Goal: Book appointment/travel/reservation

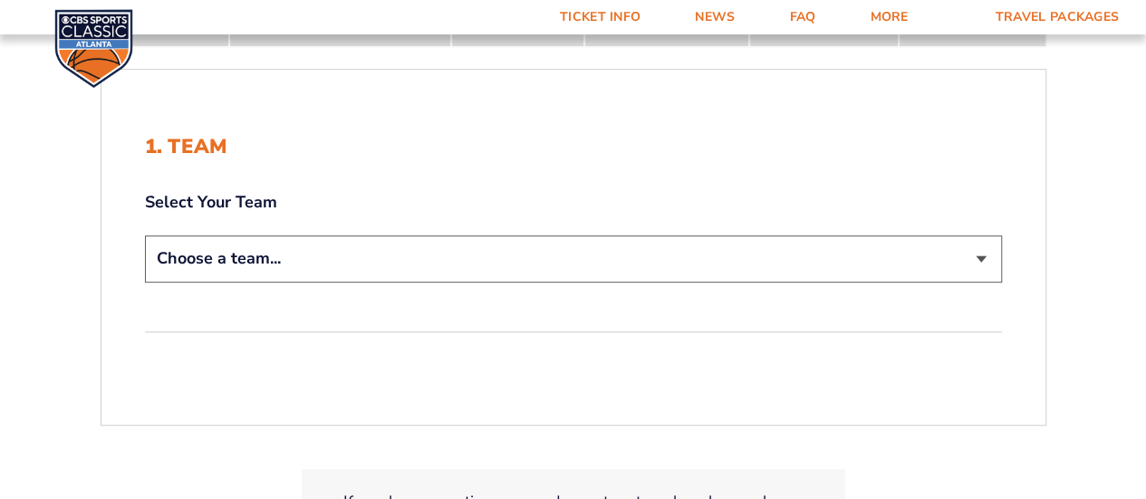
scroll to position [453, 0]
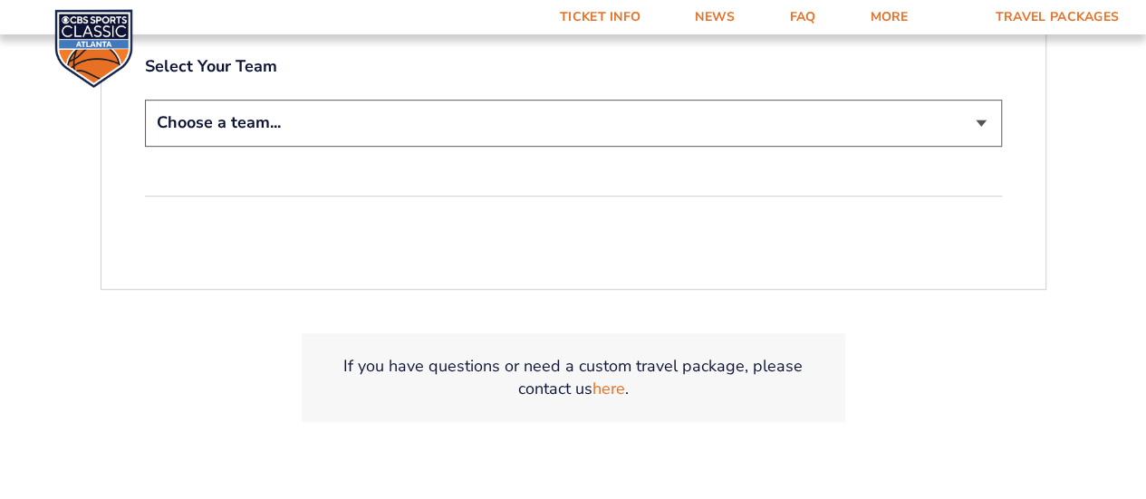
click at [460, 127] on select "Choose a team... [US_STATE] Wildcats [US_STATE] State Buckeyes [US_STATE] Tar H…" at bounding box center [573, 123] width 857 height 46
select select "12956"
click at [145, 100] on select "Choose a team... [US_STATE] Wildcats [US_STATE] State Buckeyes [US_STATE] Tar H…" at bounding box center [573, 123] width 857 height 46
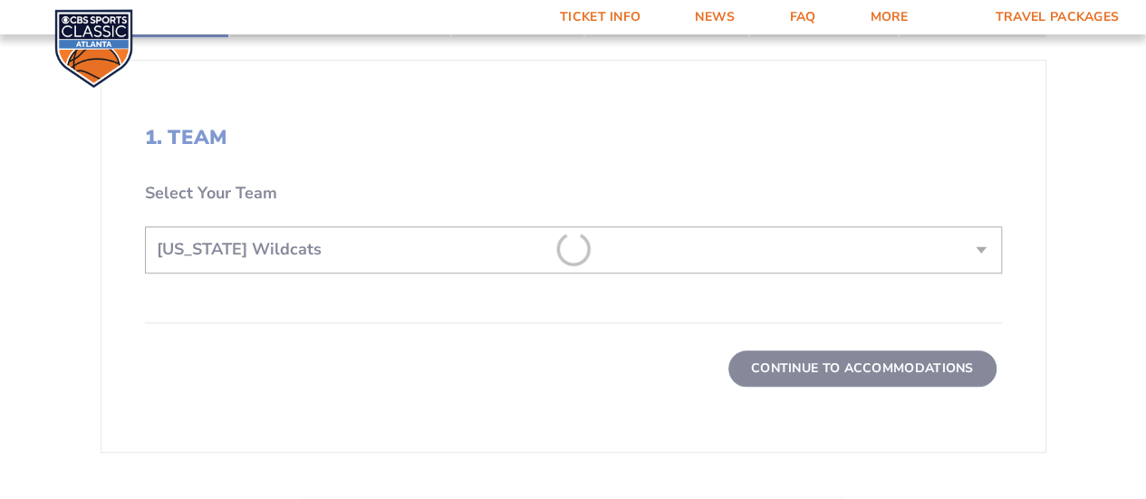
scroll to position [580, 0]
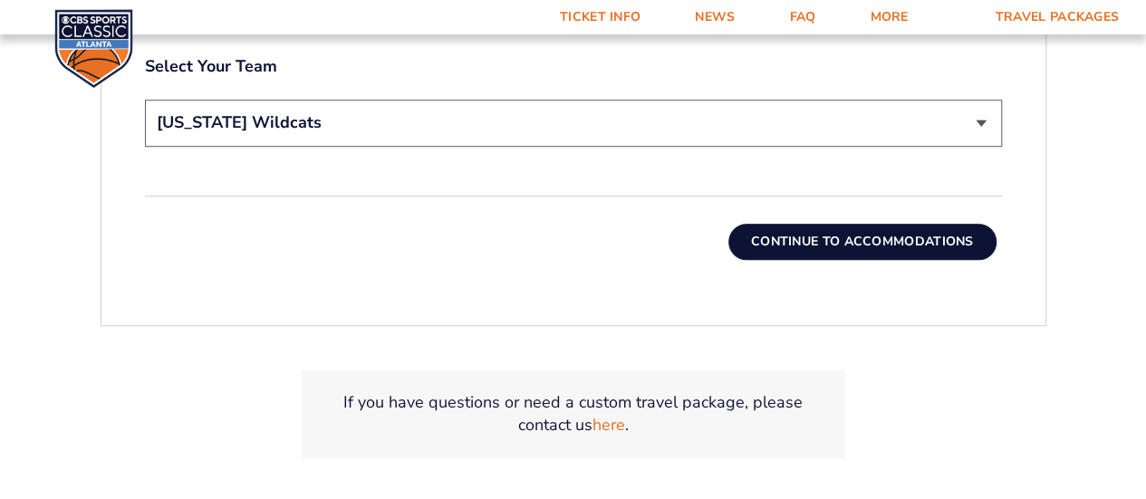
click at [874, 244] on button "Continue To Accommodations" at bounding box center [862, 242] width 268 height 36
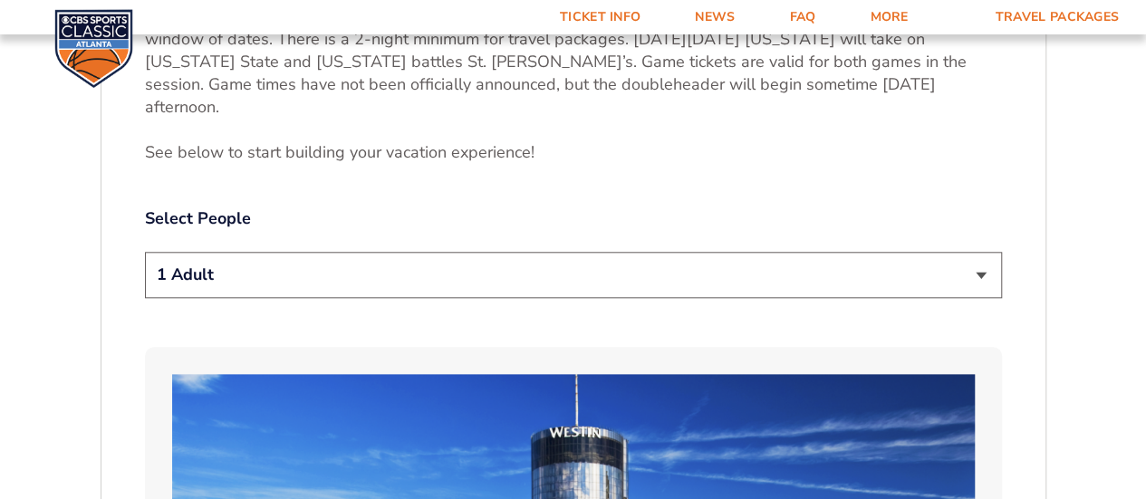
scroll to position [870, 0]
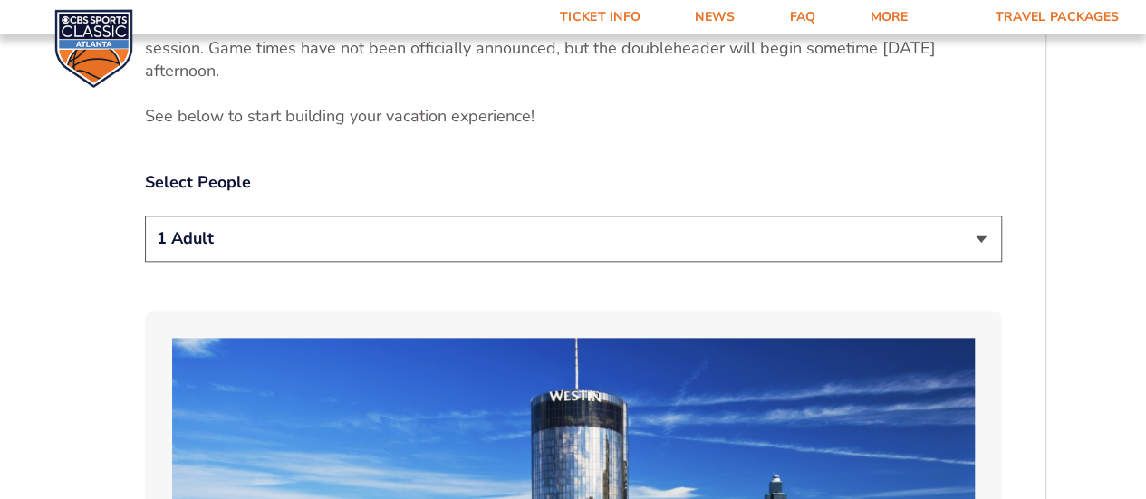
click at [535, 226] on select "1 Adult 2 Adults 3 Adults 4 Adults 2 Adults + 1 Child 2 Adults + 2 Children 2 A…" at bounding box center [573, 239] width 857 height 46
select select "2 Adults + 2 Children"
click at [145, 216] on select "1 Adult 2 Adults 3 Adults 4 Adults 2 Adults + 1 Child 2 Adults + 2 Children 2 A…" at bounding box center [573, 239] width 857 height 46
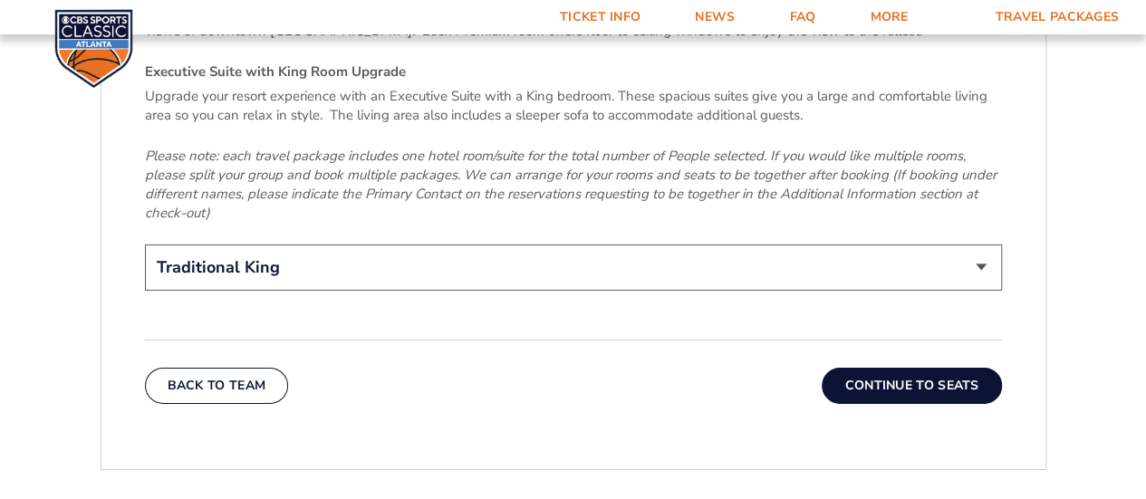
scroll to position [2863, 0]
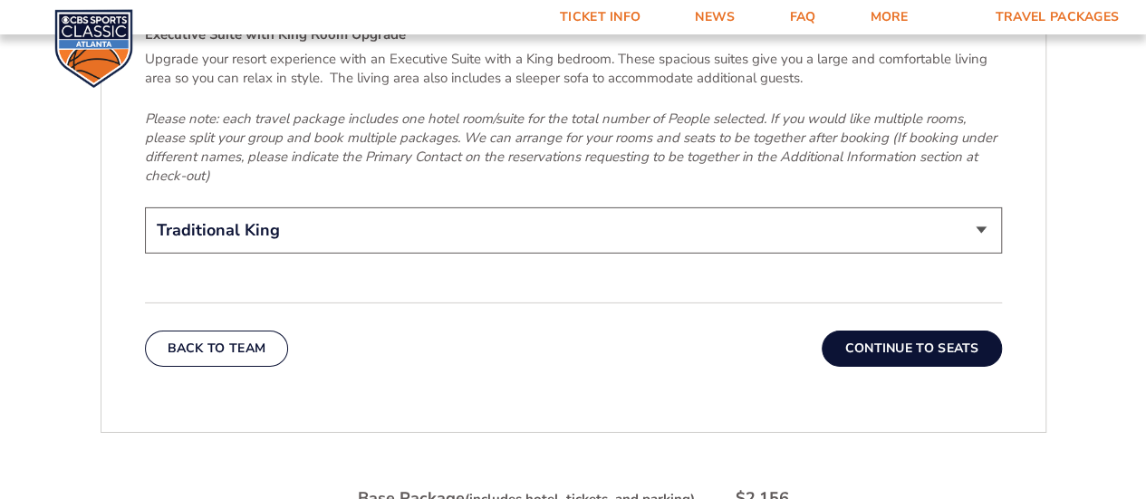
click at [785, 207] on select "Traditional King Traditional with 2 Queen Beds Upgrade (+$45 per night) Premium…" at bounding box center [573, 230] width 857 height 46
select select "Traditional with 2 Queen Beds Upgrade"
click at [145, 207] on select "Traditional King Traditional with 2 Queen Beds Upgrade (+$45 per night) Premium…" at bounding box center [573, 230] width 857 height 46
click at [921, 331] on button "Continue To Seats" at bounding box center [911, 349] width 179 height 36
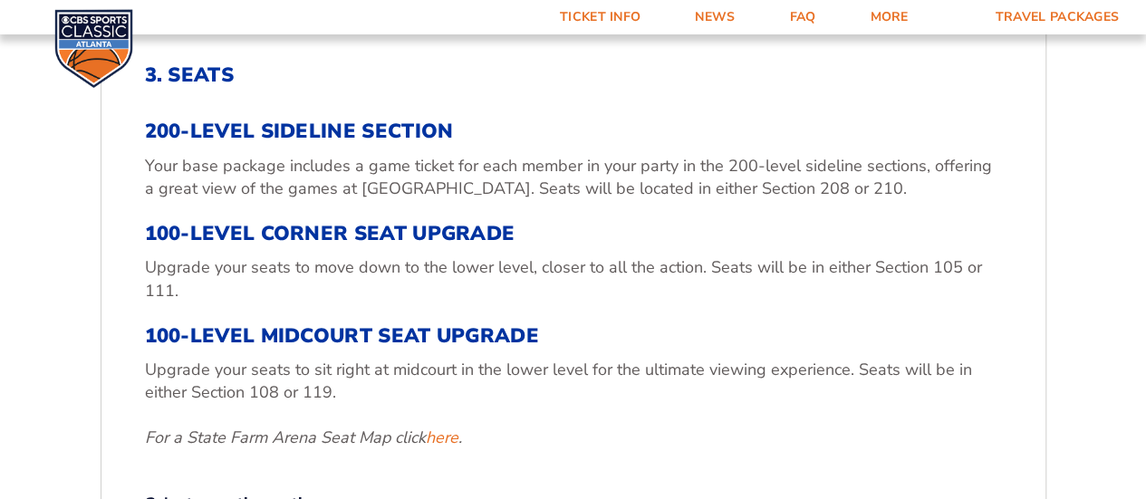
scroll to position [338, 0]
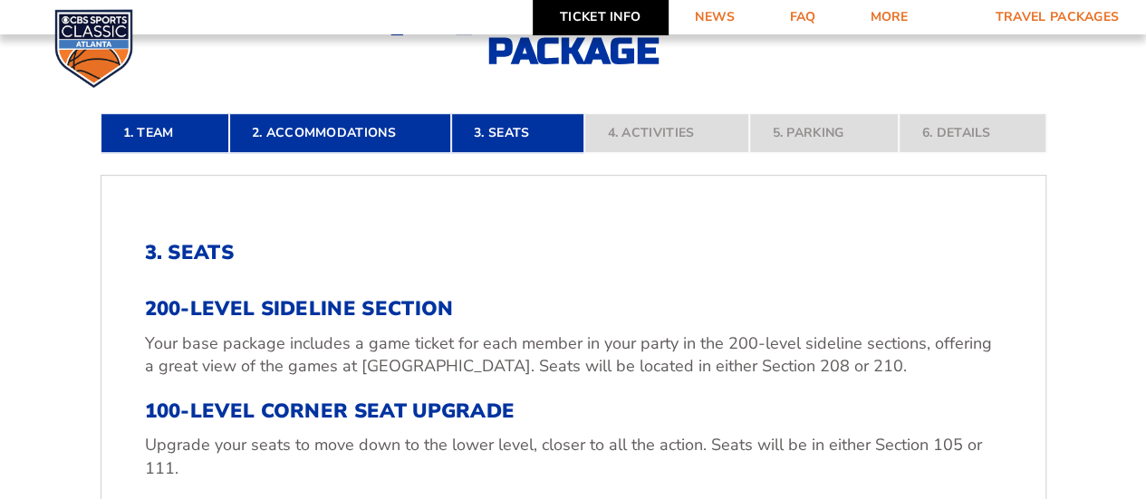
click at [603, 21] on link "Ticket Info" at bounding box center [600, 17] width 135 height 34
